Goal: Transaction & Acquisition: Purchase product/service

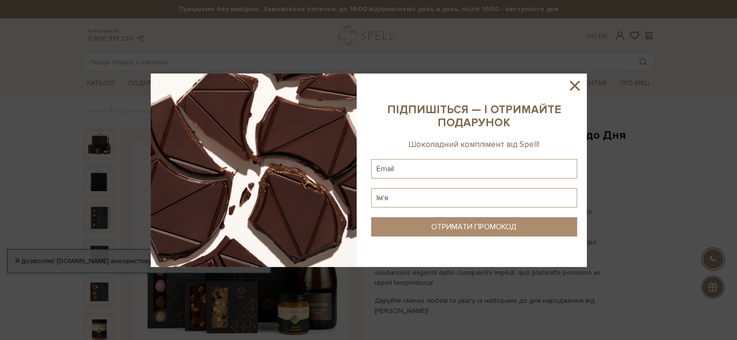
click at [574, 84] on icon at bounding box center [574, 85] width 16 height 16
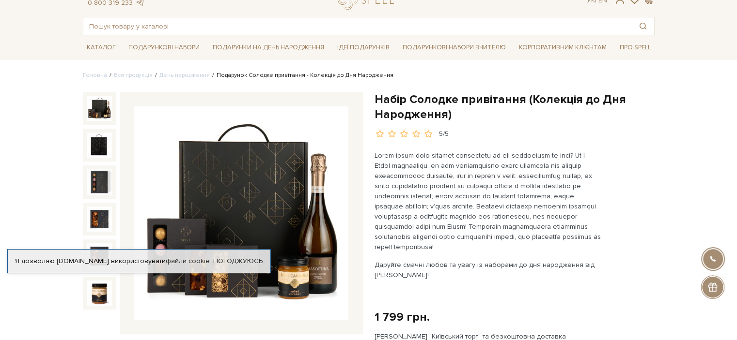
scroll to position [26, 0]
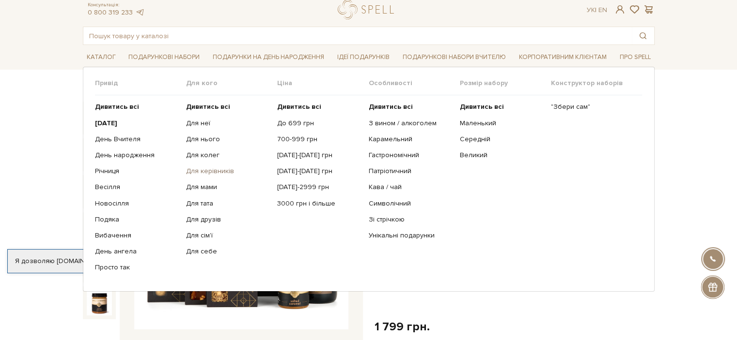
click at [203, 173] on link "Для керівників" at bounding box center [228, 171] width 84 height 9
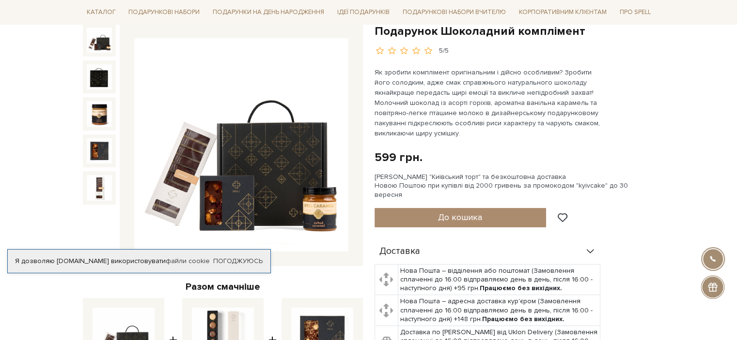
scroll to position [105, 0]
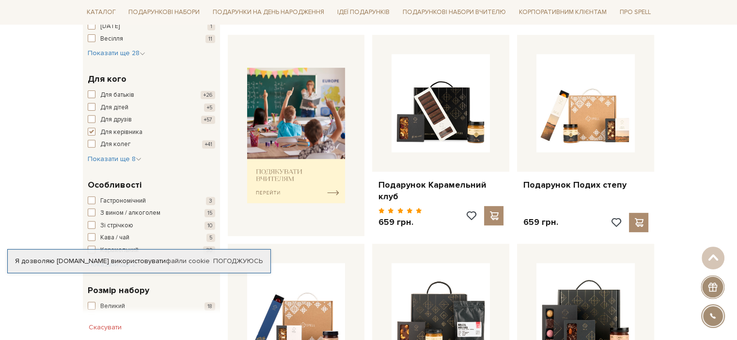
scroll to position [349, 0]
click at [251, 260] on link "Погоджуюсь" at bounding box center [237, 261] width 49 height 9
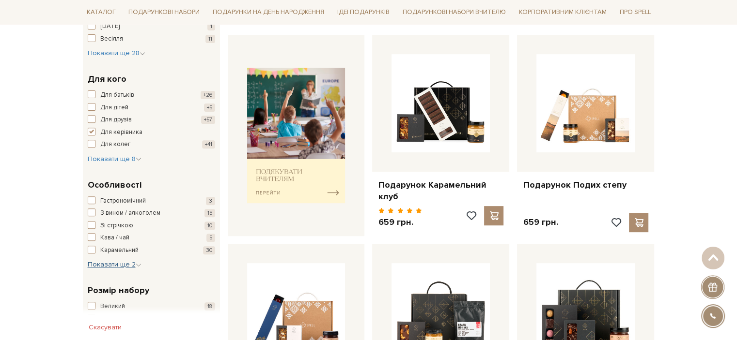
click at [135, 265] on span "Показати ще 2" at bounding box center [115, 265] width 54 height 8
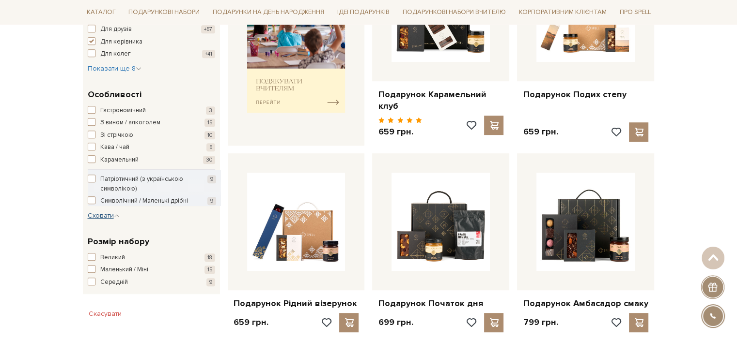
scroll to position [440, 0]
click at [87, 279] on div "Розмір набору Великий 18 Маленький / Міні 15 Середній 9" at bounding box center [151, 261] width 137 height 67
click at [93, 279] on span "button" at bounding box center [92, 282] width 8 height 8
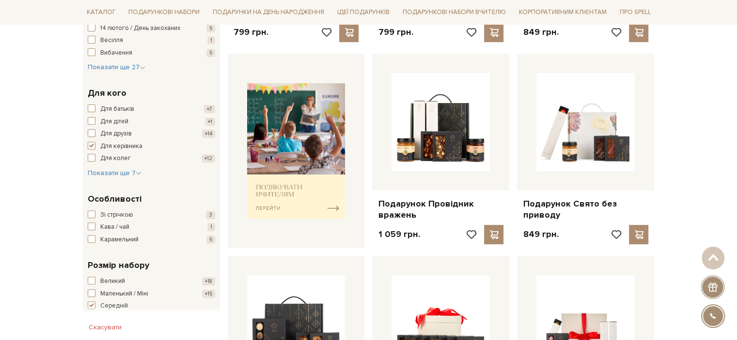
scroll to position [372, 0]
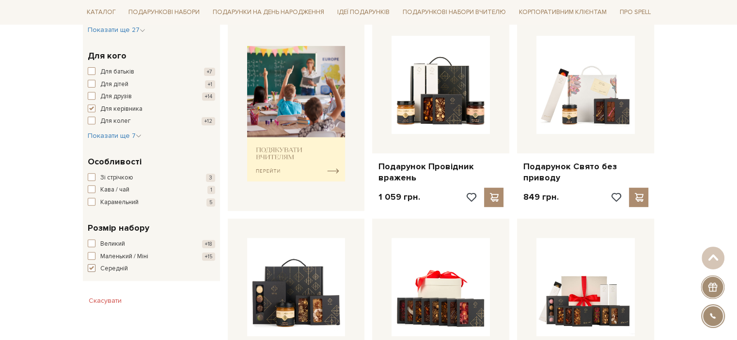
click at [90, 268] on span "button" at bounding box center [92, 268] width 8 height 8
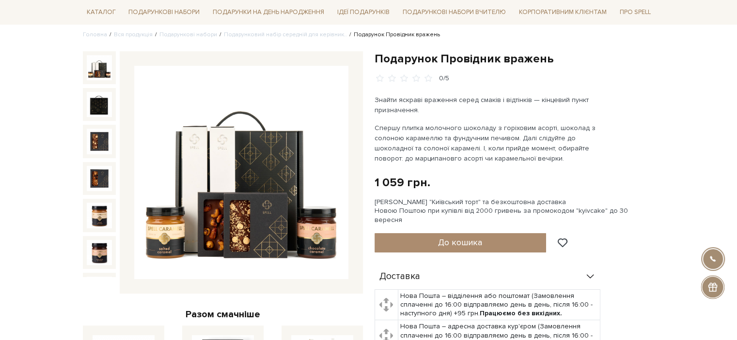
scroll to position [84, 0]
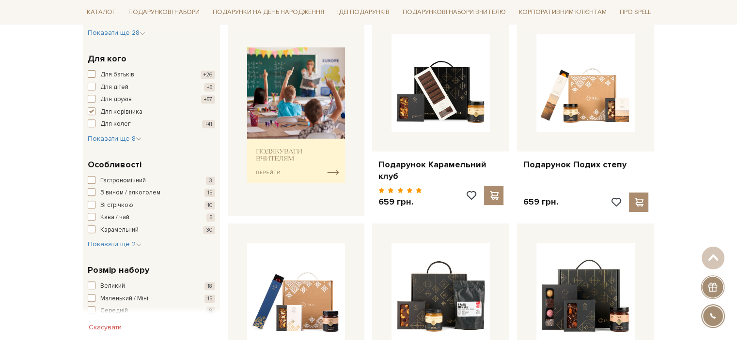
scroll to position [401, 0]
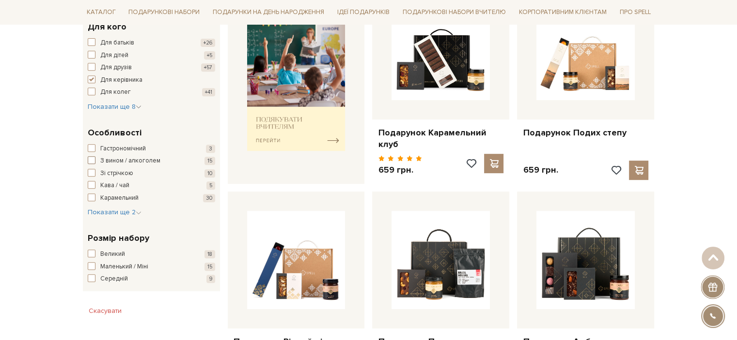
click at [88, 162] on span "button" at bounding box center [92, 160] width 8 height 8
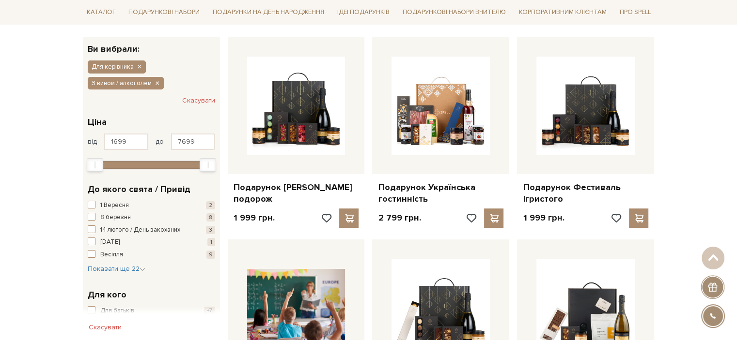
scroll to position [147, 0]
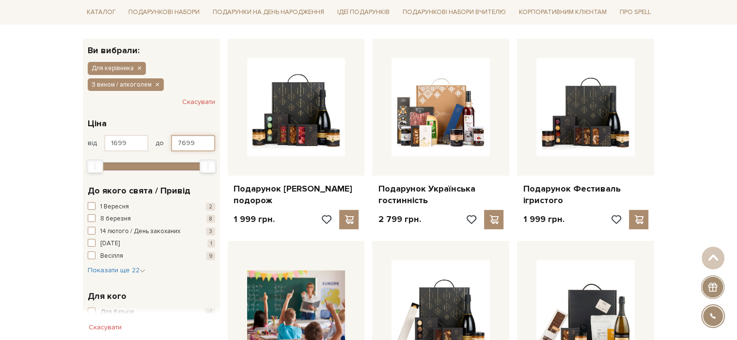
click at [203, 142] on input "7699" at bounding box center [193, 143] width 44 height 16
type input "7"
type input "2200"
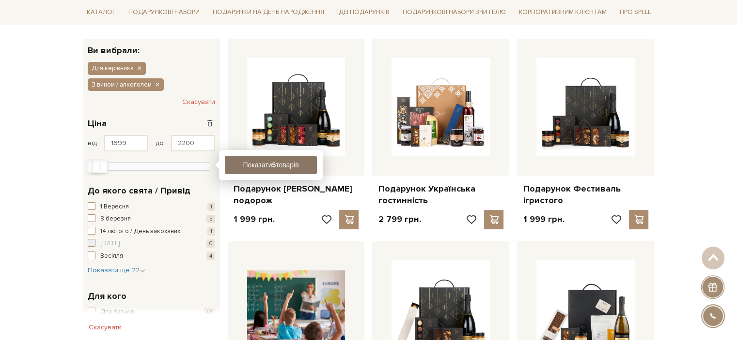
click at [249, 162] on button "Показати 5 товарів" at bounding box center [271, 165] width 92 height 18
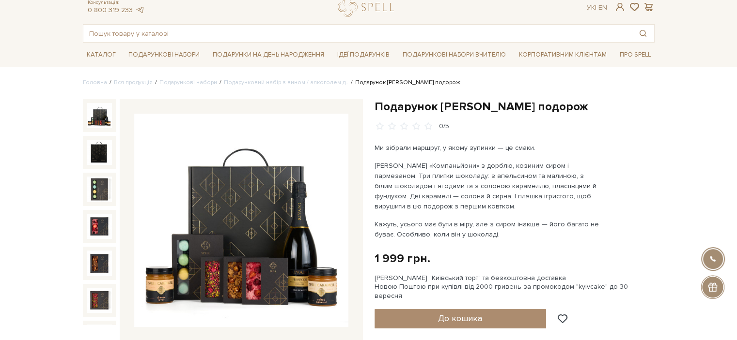
scroll to position [25, 0]
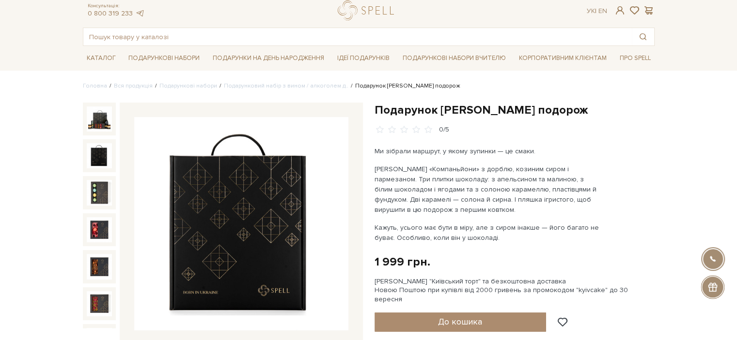
click at [94, 150] on img at bounding box center [99, 155] width 25 height 25
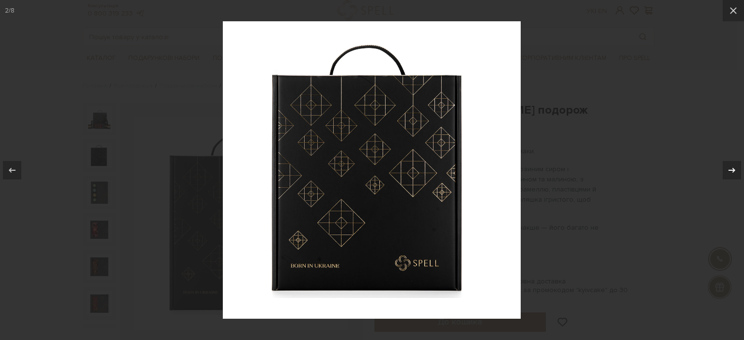
click at [726, 170] on icon at bounding box center [732, 171] width 12 height 12
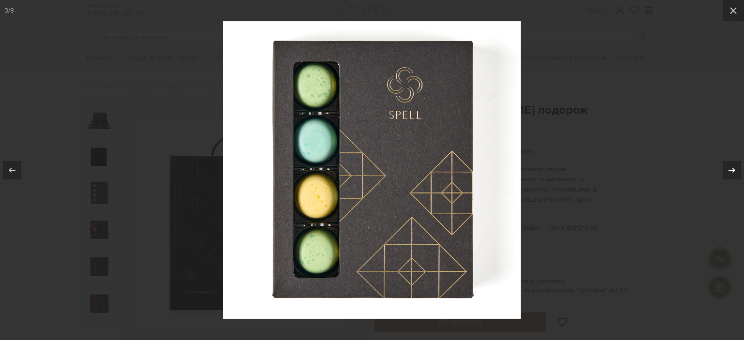
click at [730, 171] on icon at bounding box center [732, 171] width 12 height 12
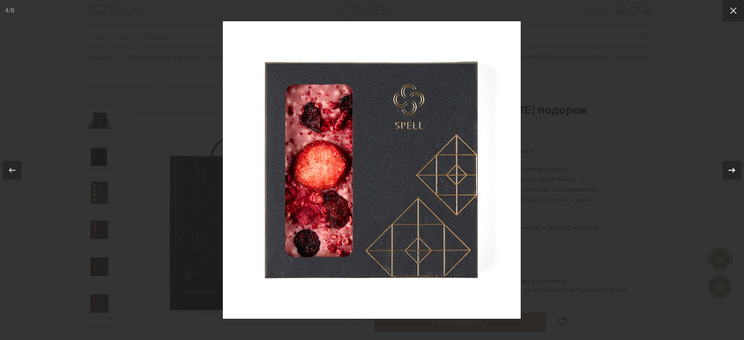
click at [730, 171] on div "4 / 8" at bounding box center [372, 170] width 744 height 340
click at [730, 171] on icon at bounding box center [732, 171] width 12 height 12
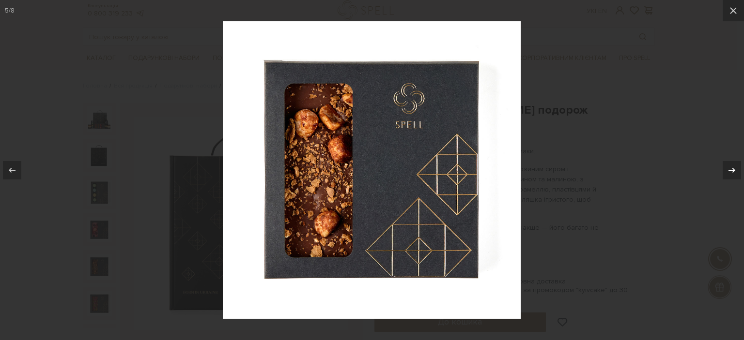
click at [730, 171] on icon at bounding box center [732, 171] width 12 height 12
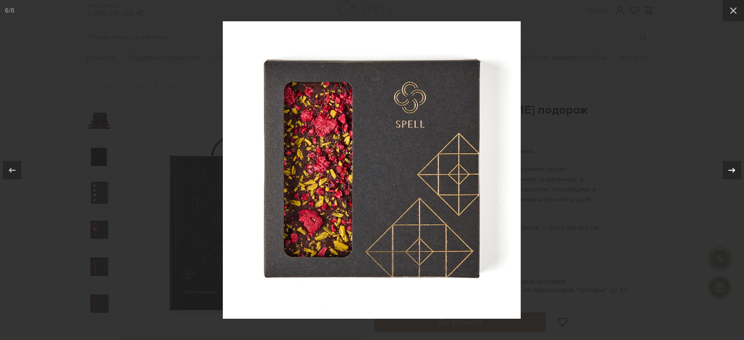
click at [730, 171] on icon at bounding box center [732, 171] width 12 height 12
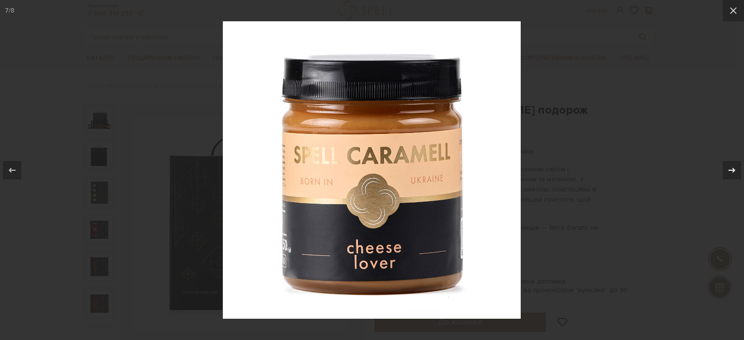
click at [730, 171] on icon at bounding box center [732, 171] width 12 height 12
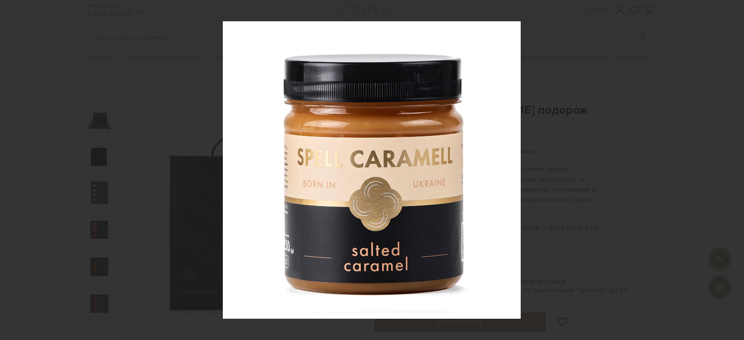
click at [730, 171] on div "8 / 8" at bounding box center [372, 170] width 744 height 340
click at [735, 11] on icon at bounding box center [733, 11] width 12 height 12
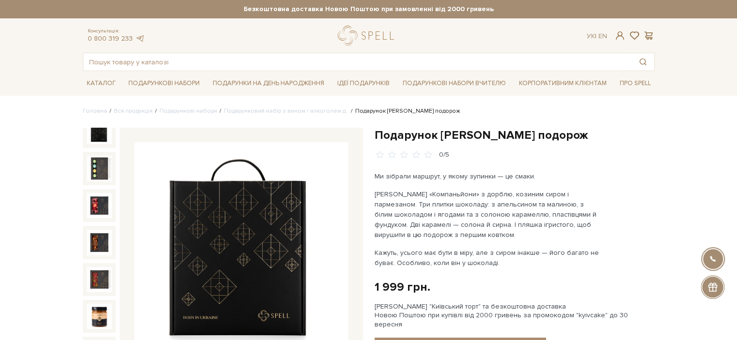
click at [95, 134] on img at bounding box center [99, 131] width 25 height 25
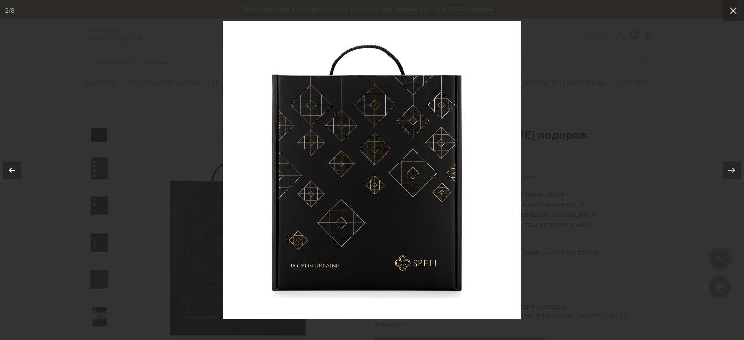
click at [12, 169] on icon at bounding box center [12, 171] width 12 height 12
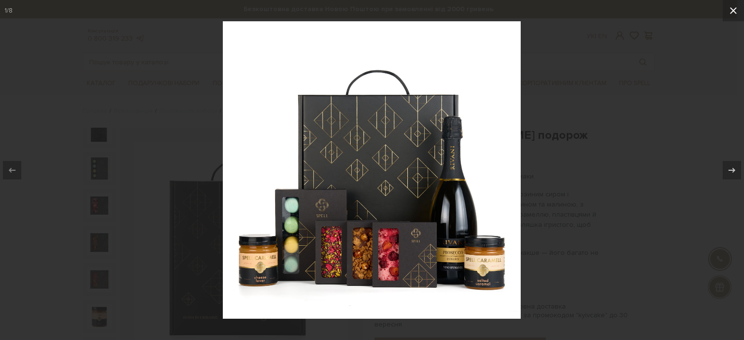
click at [736, 10] on icon at bounding box center [733, 11] width 12 height 12
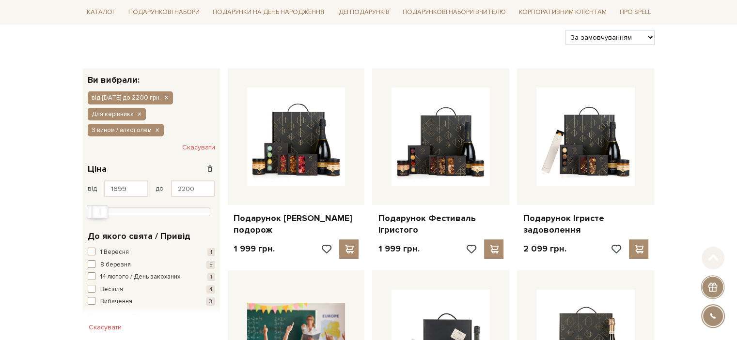
scroll to position [130, 0]
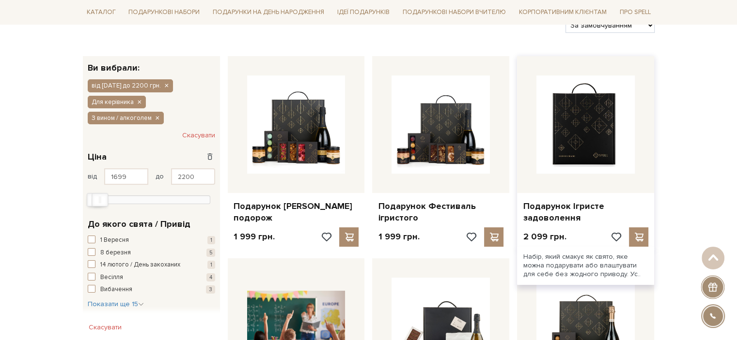
drag, startPoint x: 548, startPoint y: 195, endPoint x: 602, endPoint y: 153, distance: 68.3
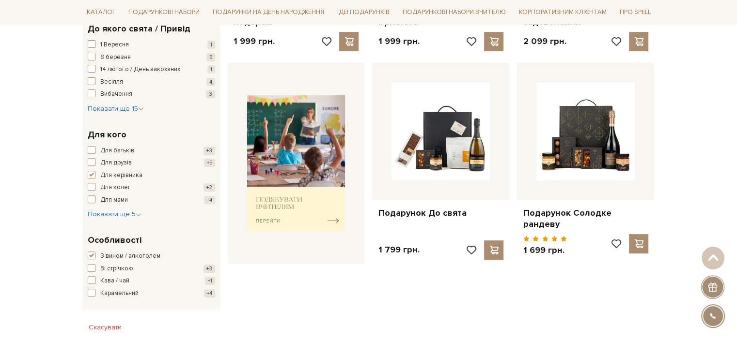
scroll to position [329, 0]
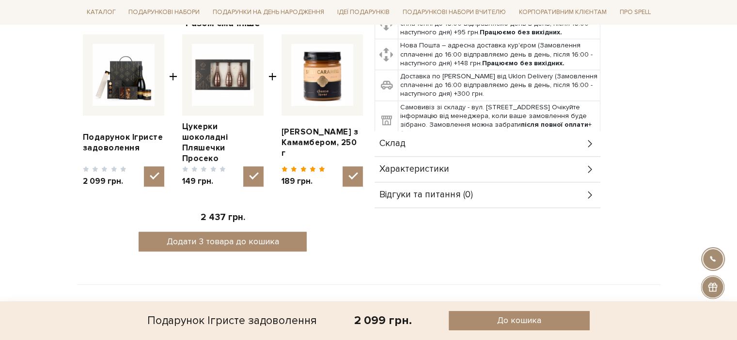
scroll to position [369, 0]
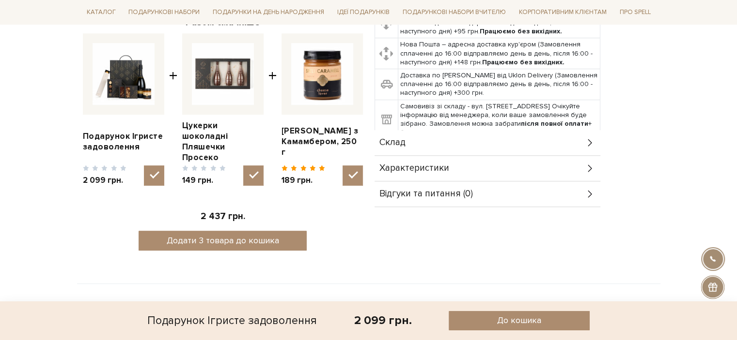
click at [434, 135] on div "Склад" at bounding box center [487, 142] width 226 height 25
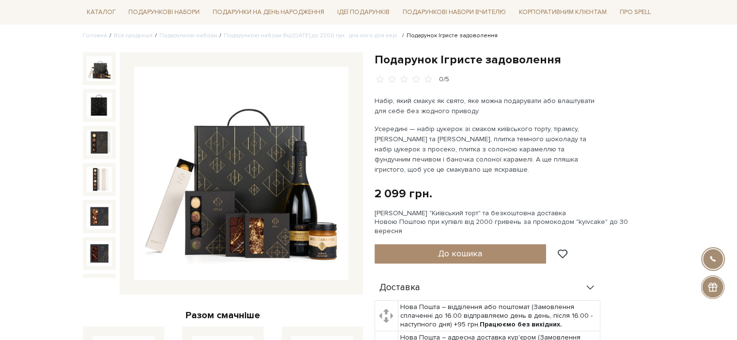
scroll to position [77, 0]
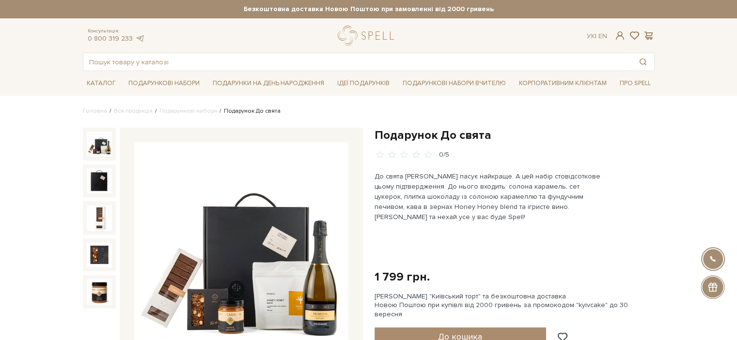
drag, startPoint x: 573, startPoint y: 168, endPoint x: 661, endPoint y: 174, distance: 87.4
click at [426, 81] on link "Подарункові набори Вчителю" at bounding box center [454, 83] width 111 height 16
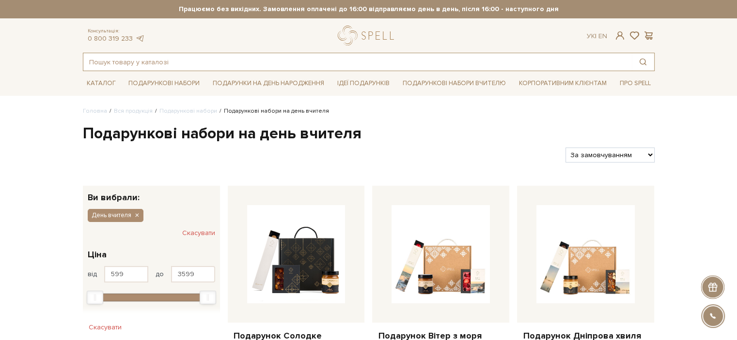
click at [279, 67] on input "text" at bounding box center [357, 61] width 548 height 17
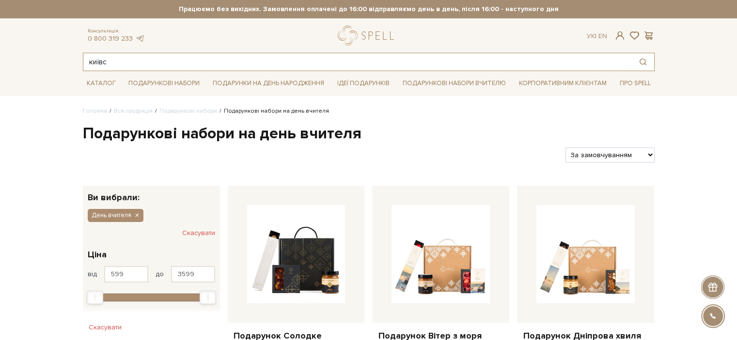
click at [162, 66] on input "київс" at bounding box center [357, 61] width 548 height 17
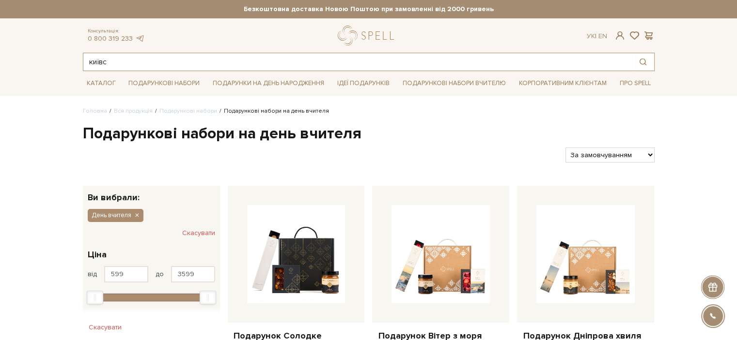
click at [158, 65] on input "київс" at bounding box center [357, 61] width 548 height 17
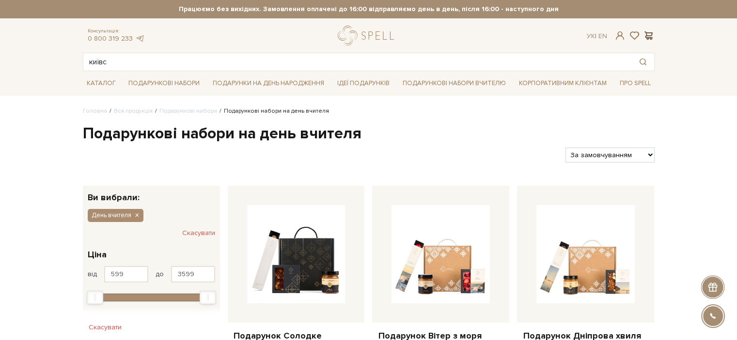
click at [648, 33] on span at bounding box center [649, 36] width 12 height 10
click at [173, 65] on input "київс" at bounding box center [357, 61] width 548 height 17
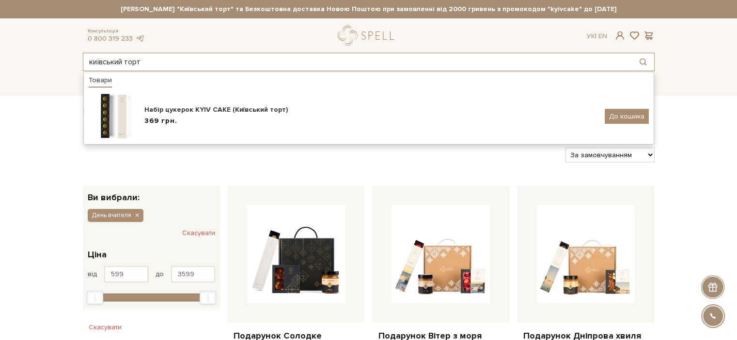
type input "київський торт"
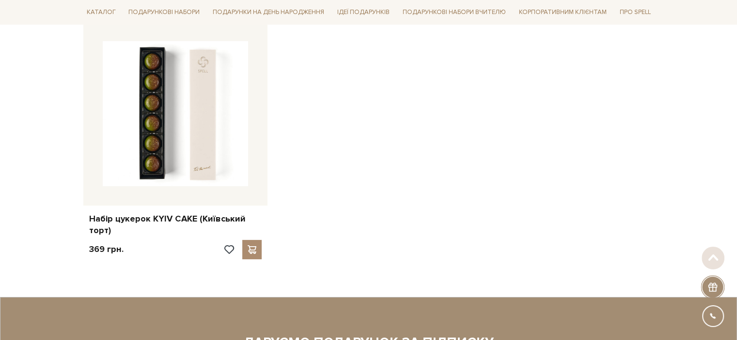
scroll to position [197, 0]
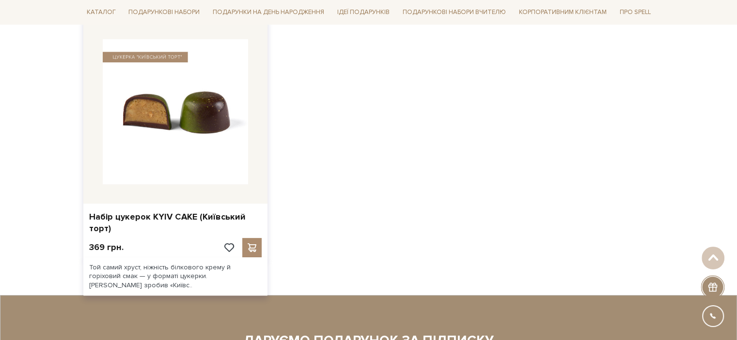
click at [167, 164] on img at bounding box center [175, 111] width 145 height 145
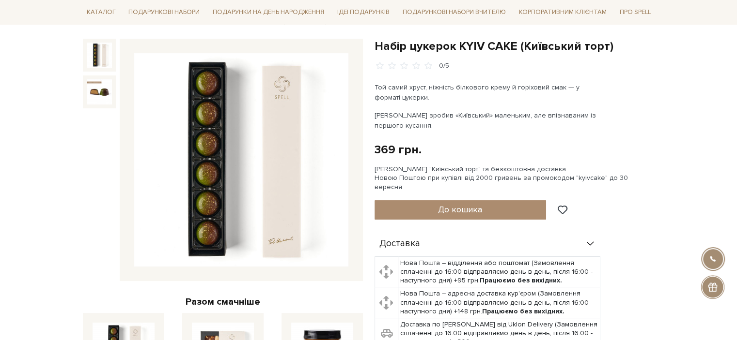
scroll to position [91, 0]
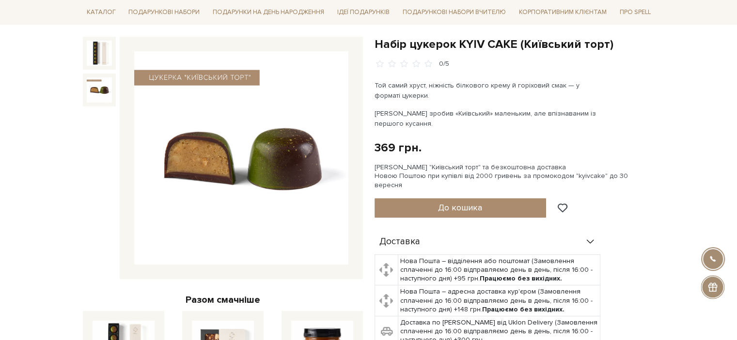
click at [93, 89] on img at bounding box center [99, 89] width 25 height 25
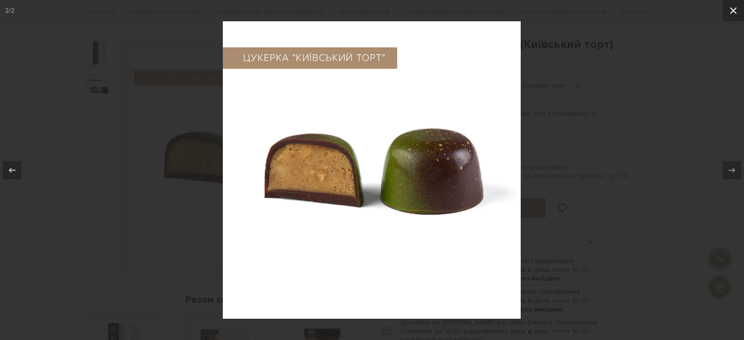
click at [732, 10] on icon at bounding box center [733, 10] width 7 height 7
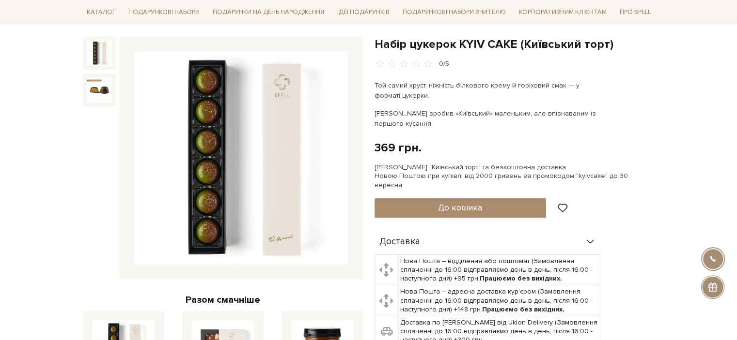
click at [95, 57] on img at bounding box center [99, 53] width 25 height 25
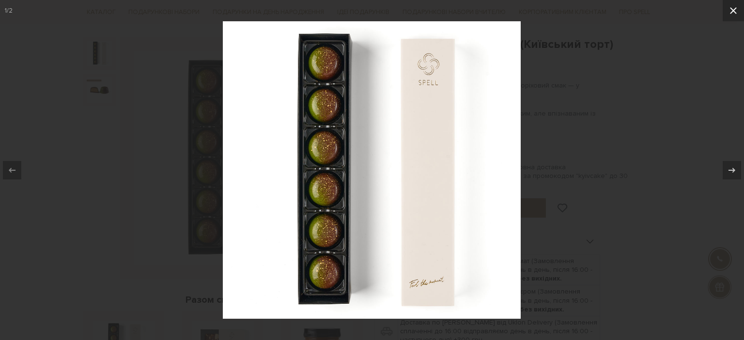
click at [733, 14] on icon at bounding box center [733, 11] width 12 height 12
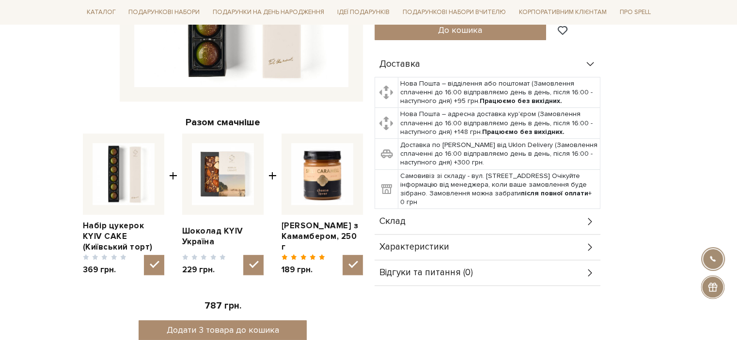
scroll to position [269, 0]
click at [217, 167] on img at bounding box center [223, 174] width 62 height 62
click at [243, 255] on input "checkbox" at bounding box center [253, 265] width 20 height 20
checkbox input "false"
click at [209, 231] on link "Шоколад KYIV Україна" at bounding box center [222, 236] width 81 height 21
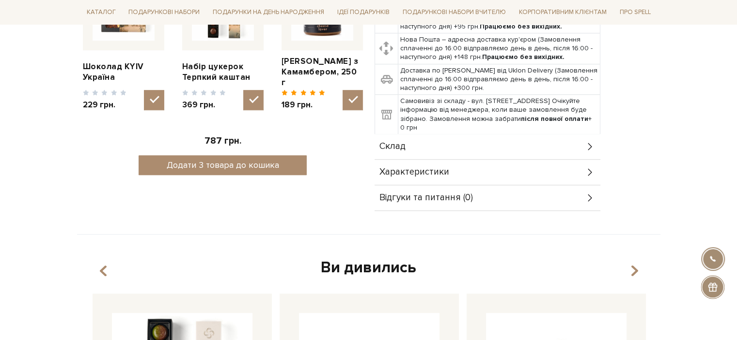
scroll to position [474, 0]
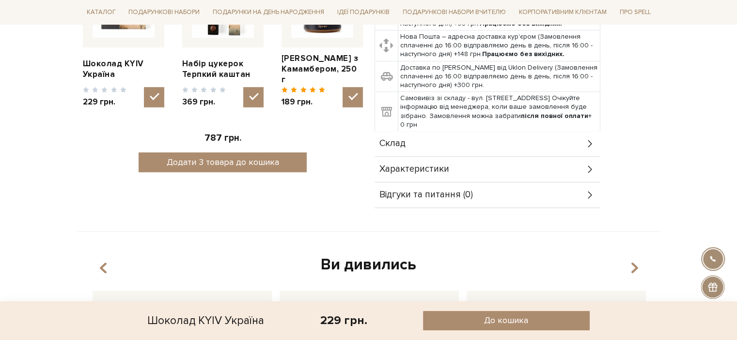
click at [495, 157] on div "Характеристики" at bounding box center [487, 169] width 226 height 25
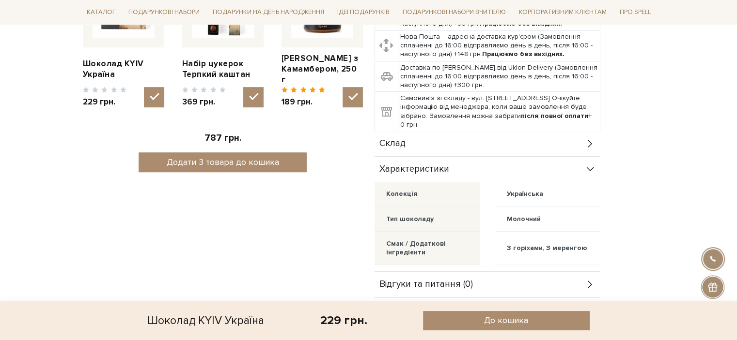
click at [506, 131] on div "Склад" at bounding box center [487, 143] width 226 height 25
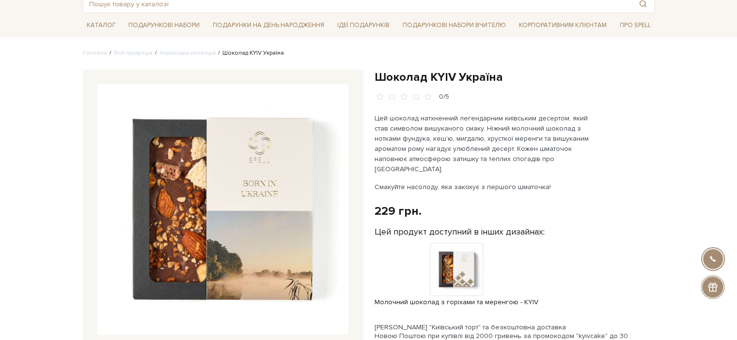
scroll to position [59, 0]
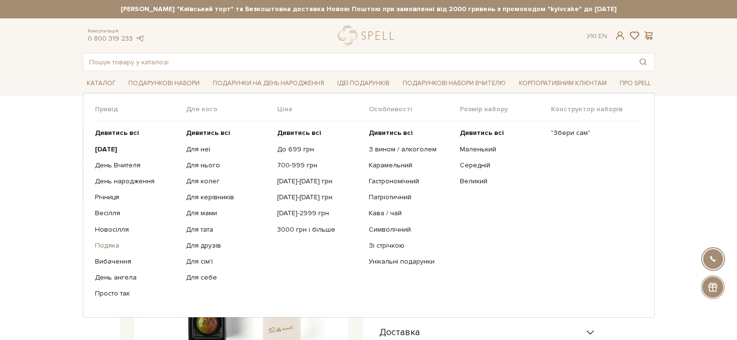
click at [105, 245] on link "Подяка" at bounding box center [137, 246] width 84 height 9
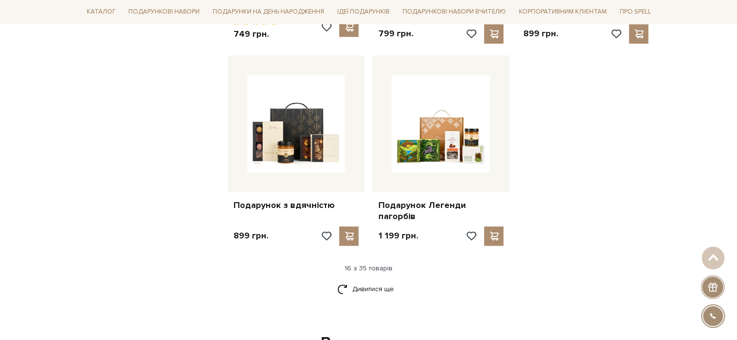
scroll to position [1170, 0]
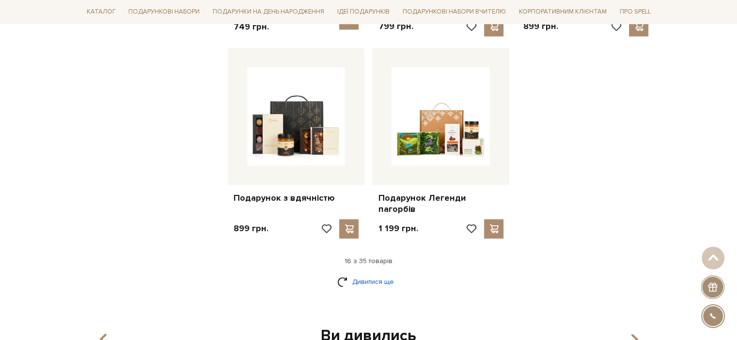
click at [387, 274] on link "Дивитися ще" at bounding box center [368, 282] width 63 height 17
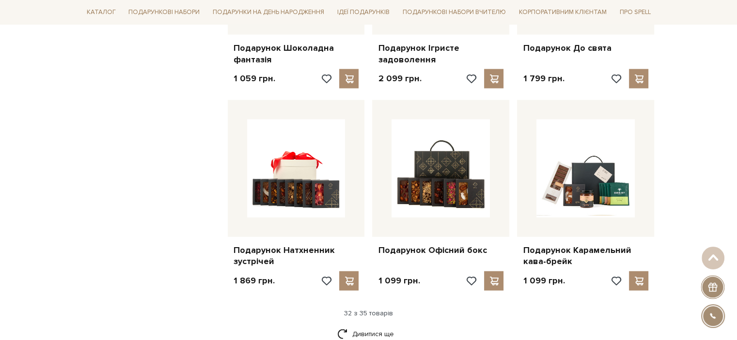
scroll to position [2164, 0]
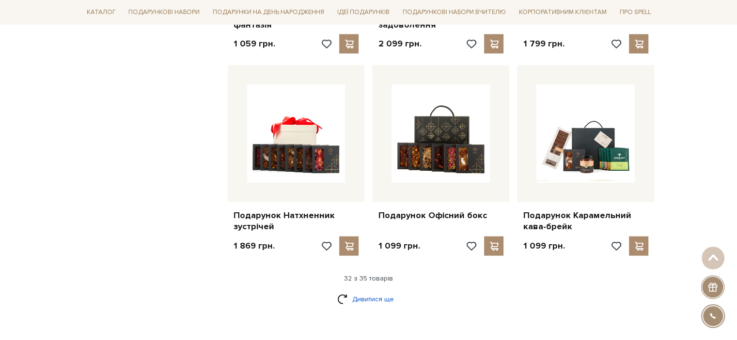
click at [386, 291] on link "Дивитися ще" at bounding box center [368, 299] width 63 height 17
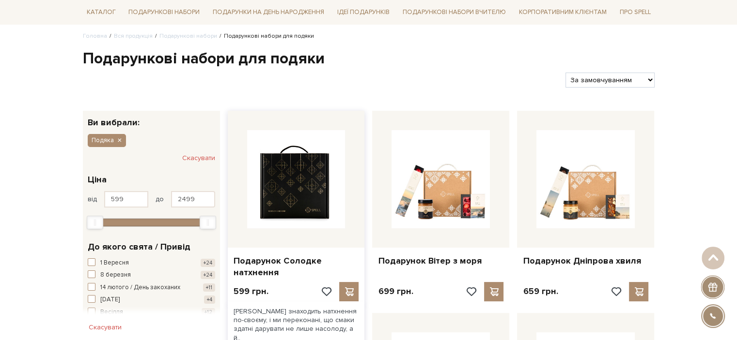
scroll to position [0, 0]
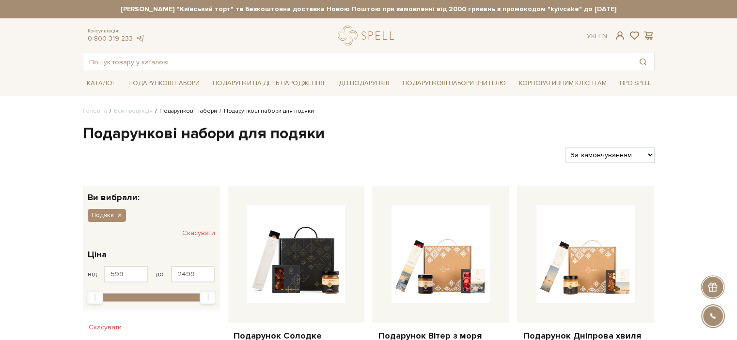
click at [178, 112] on link "Подарункові набори" at bounding box center [188, 111] width 58 height 7
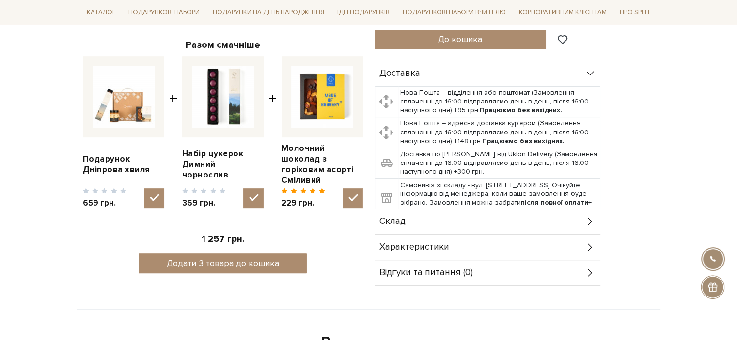
scroll to position [347, 0]
click at [589, 209] on div "Склад" at bounding box center [487, 221] width 226 height 25
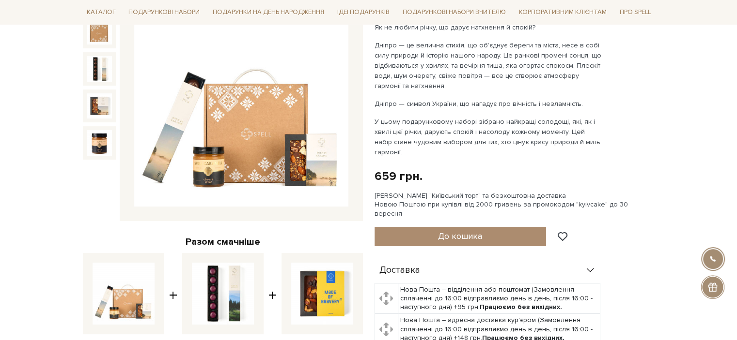
scroll to position [149, 0]
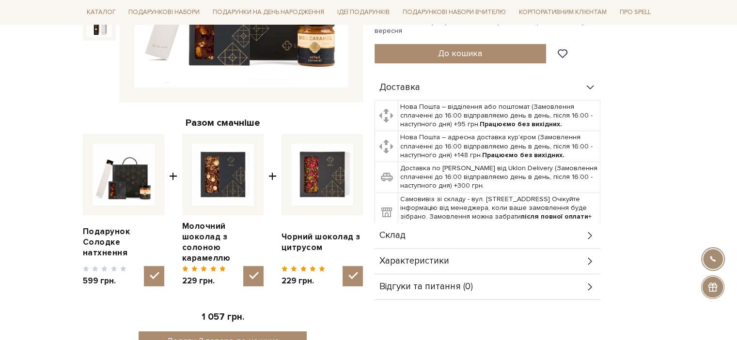
scroll to position [277, 0]
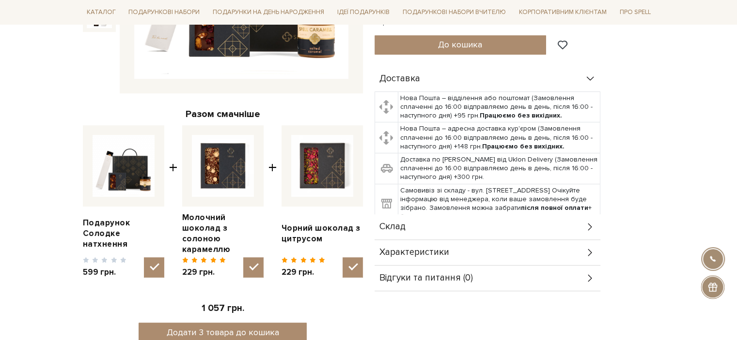
click at [587, 222] on icon at bounding box center [590, 227] width 11 height 11
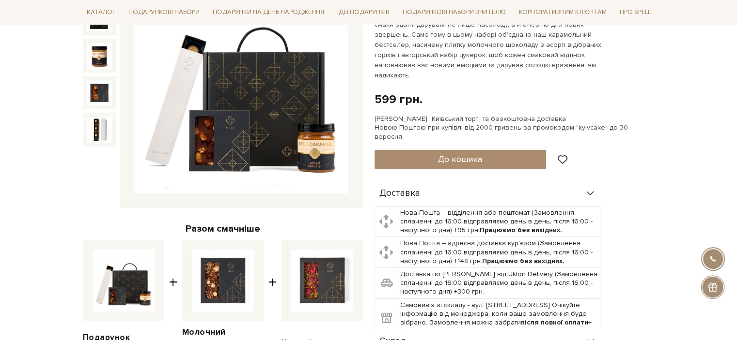
scroll to position [163, 0]
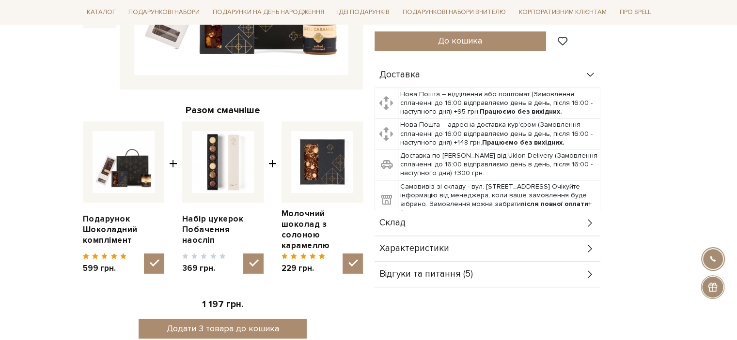
scroll to position [284, 0]
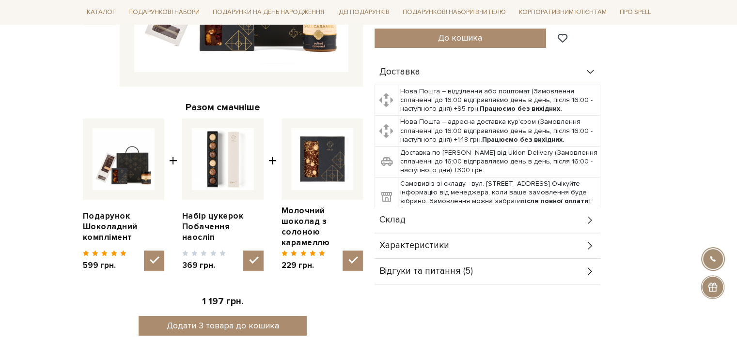
click at [546, 211] on div "Склад" at bounding box center [487, 220] width 226 height 25
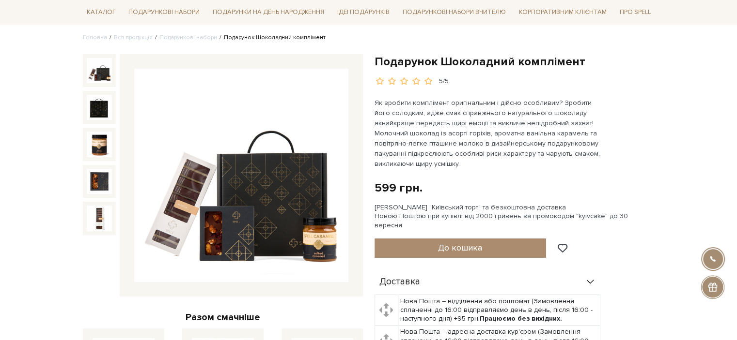
scroll to position [69, 0]
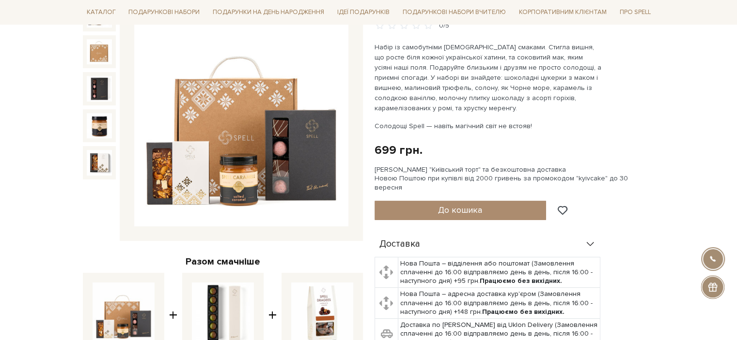
scroll to position [130, 0]
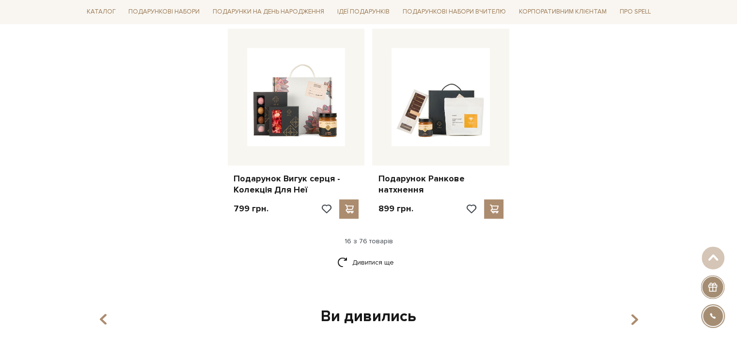
scroll to position [1178, 0]
click at [369, 255] on link "Дивитися ще" at bounding box center [368, 262] width 63 height 17
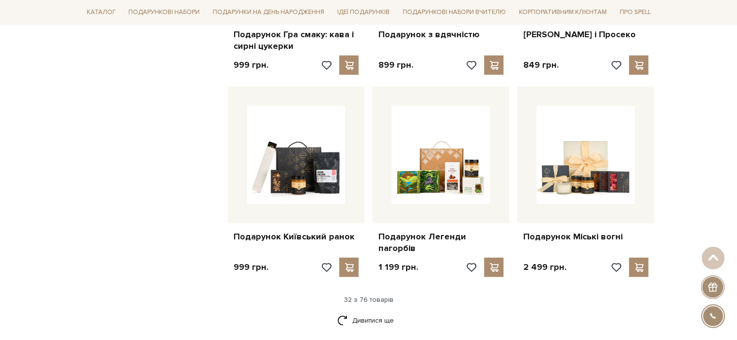
scroll to position [2196, 0]
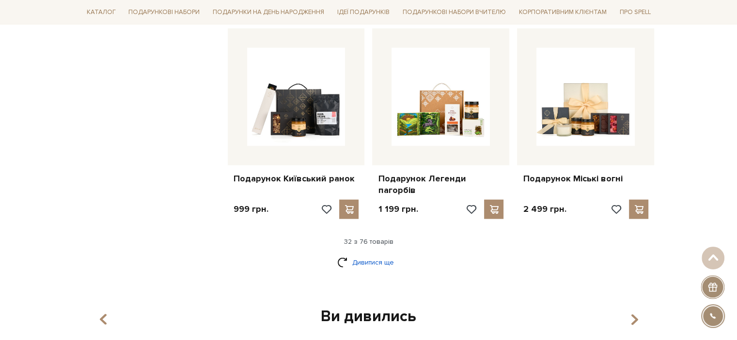
click at [372, 254] on link "Дивитися ще" at bounding box center [368, 262] width 63 height 17
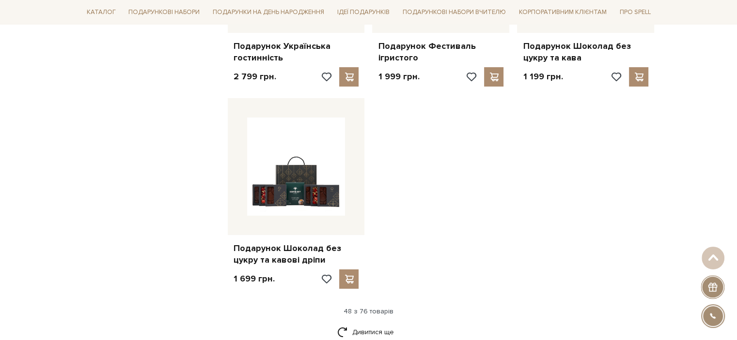
scroll to position [3358, 0]
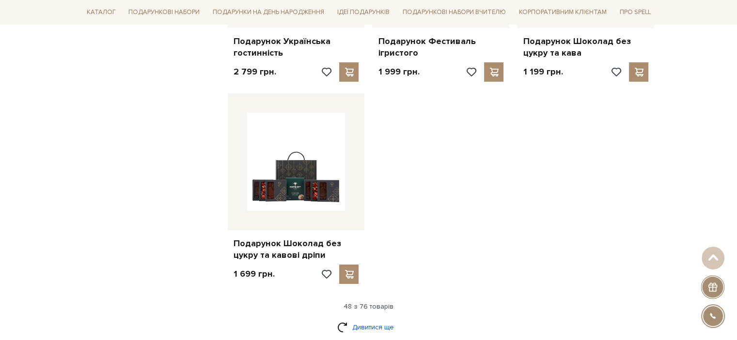
click at [369, 319] on link "Дивитися ще" at bounding box center [368, 327] width 63 height 17
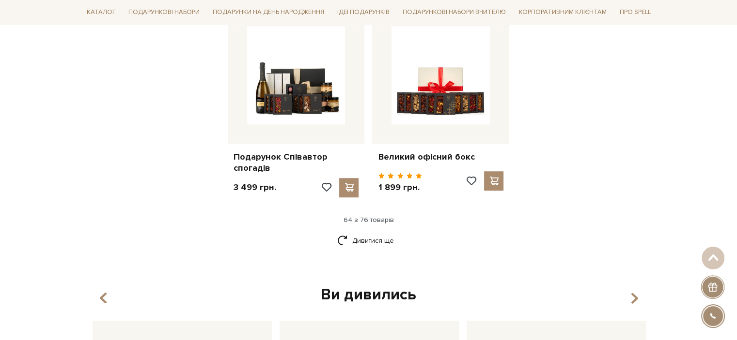
scroll to position [4473, 0]
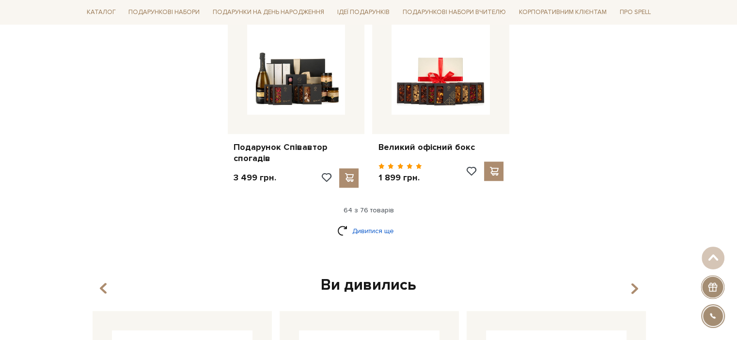
click at [372, 223] on link "Дивитися ще" at bounding box center [368, 231] width 63 height 17
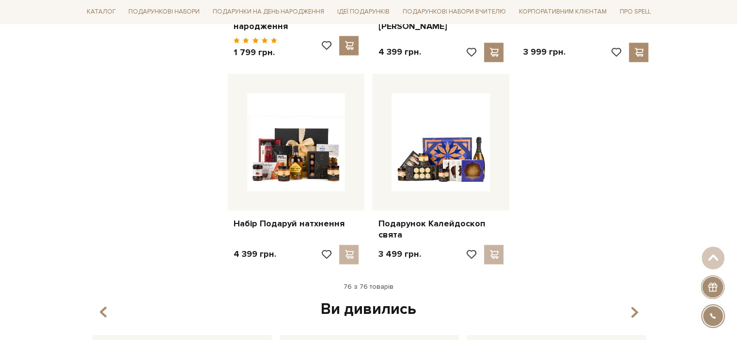
scroll to position [5233, 0]
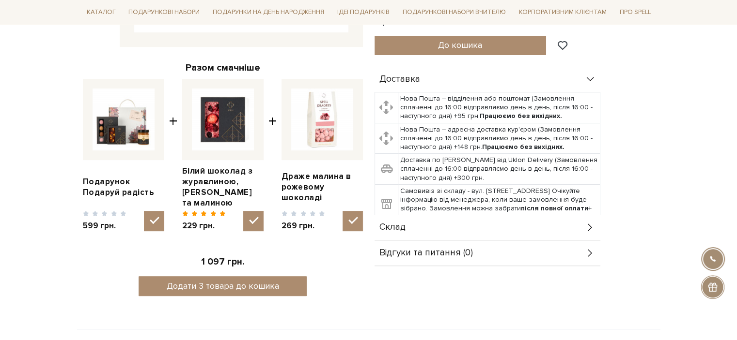
scroll to position [327, 0]
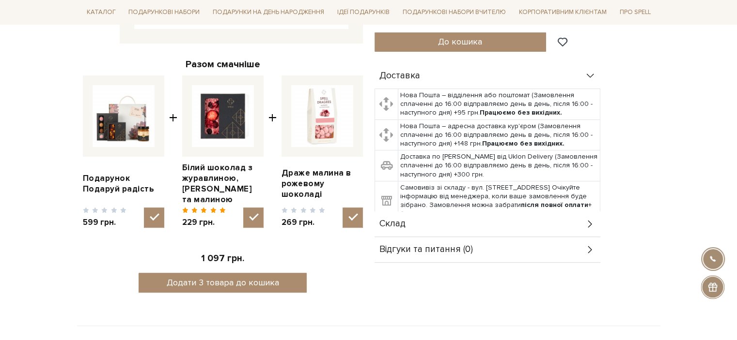
click at [586, 219] on icon at bounding box center [590, 224] width 11 height 11
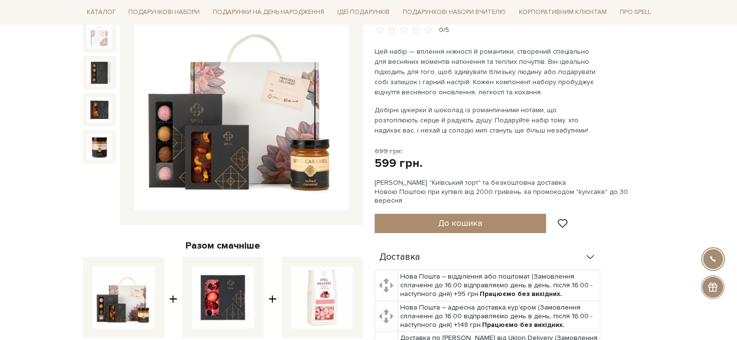
scroll to position [145, 0]
click at [586, 213] on div "Знижка -15% Подарунок Подаруй радість 0/5 699 грн. 599 грн. Оплата частинами:" at bounding box center [514, 264] width 280 height 562
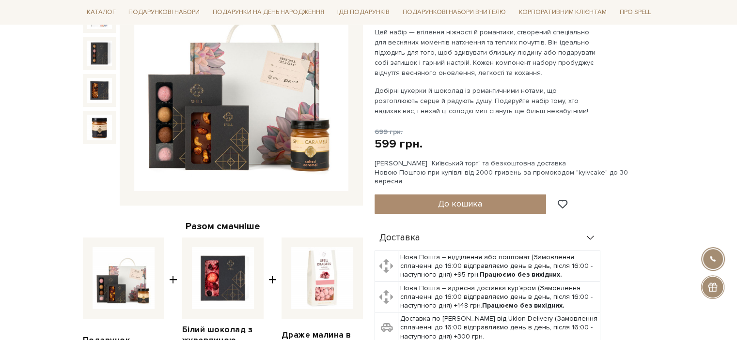
scroll to position [161, 0]
